Goal: Information Seeking & Learning: Learn about a topic

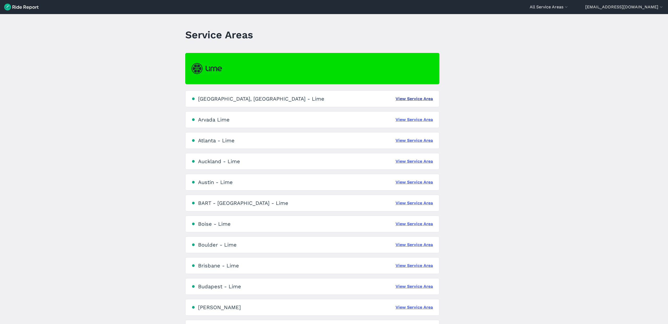
click at [407, 98] on link "View Service Area" at bounding box center [414, 99] width 37 height 6
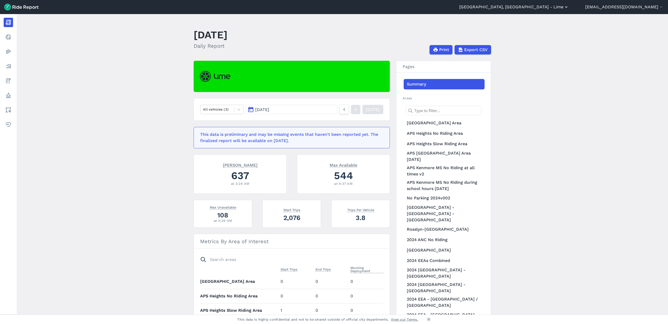
click at [569, 8] on button "[GEOGRAPHIC_DATA], [GEOGRAPHIC_DATA] - Lime" at bounding box center [514, 7] width 110 height 6
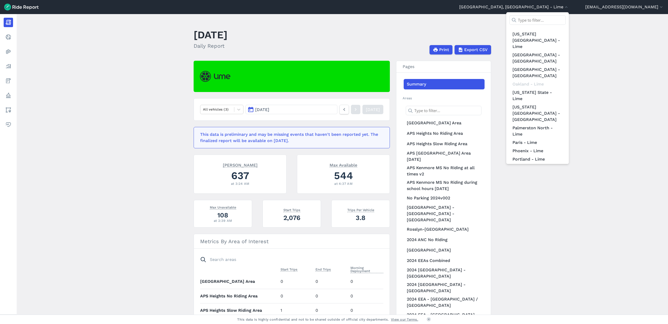
scroll to position [472, 0]
click at [566, 188] on link "[US_STATE] D.C. - Lime" at bounding box center [537, 192] width 56 height 8
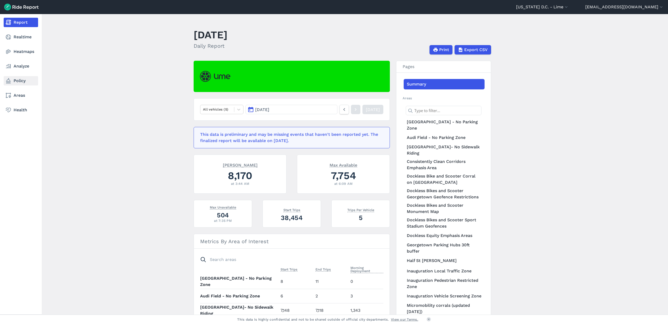
click at [21, 82] on link "Policy" at bounding box center [21, 80] width 34 height 9
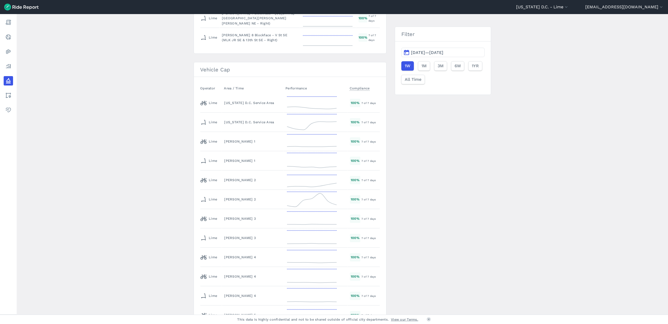
scroll to position [813, 0]
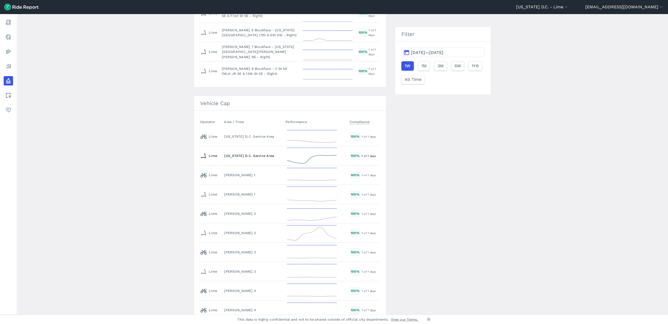
click at [259, 151] on td "[US_STATE] D.C. Service Area" at bounding box center [253, 155] width 62 height 19
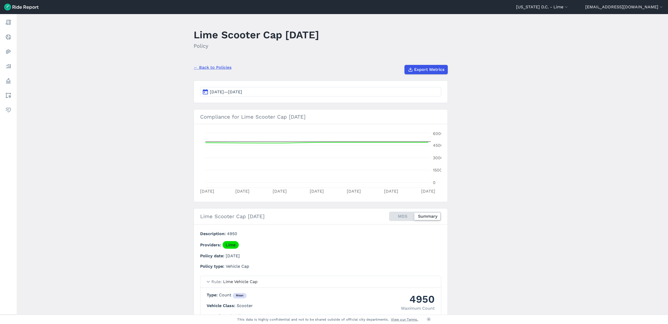
click at [571, 11] on header "[US_STATE] D.C. - [GEOGRAPHIC_DATA] All Service Areas [GEOGRAPHIC_DATA], [GEOGR…" at bounding box center [334, 7] width 668 height 14
